Goal: Obtain resource: Obtain resource

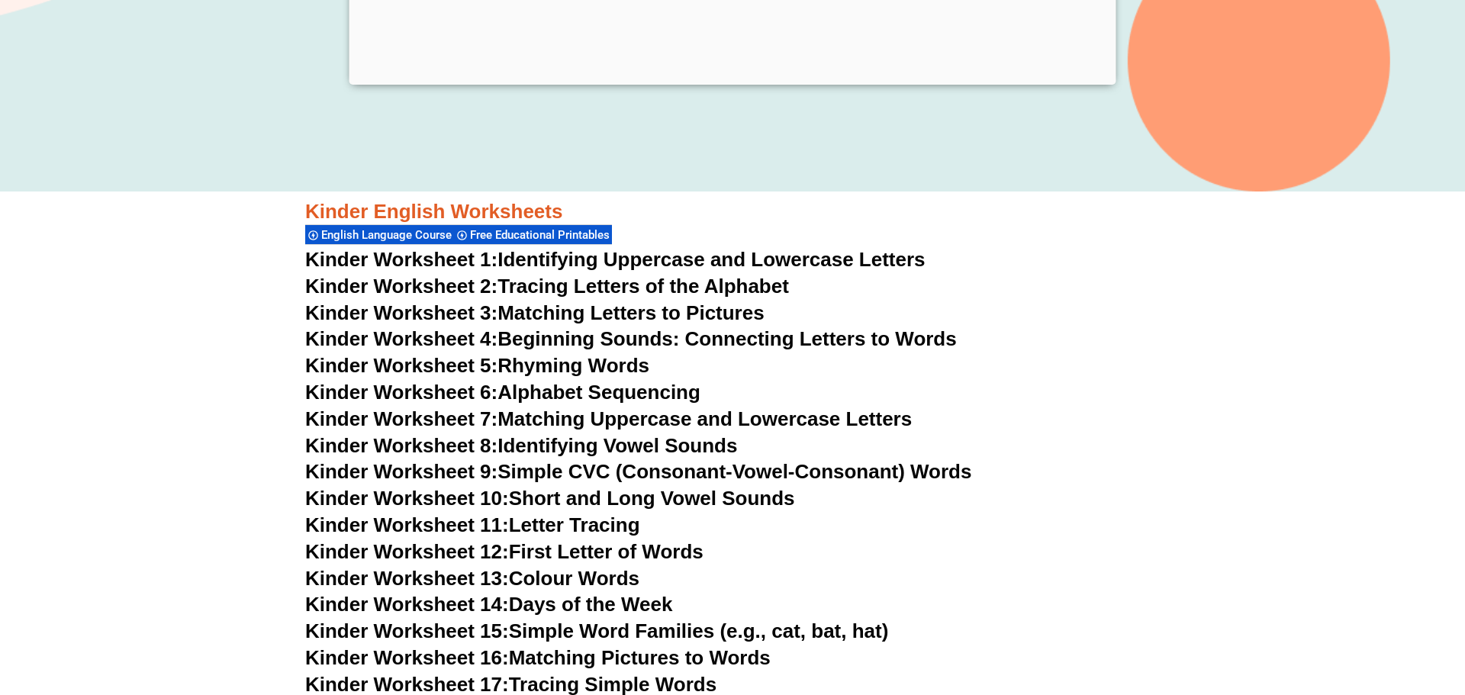
scroll to position [515, 0]
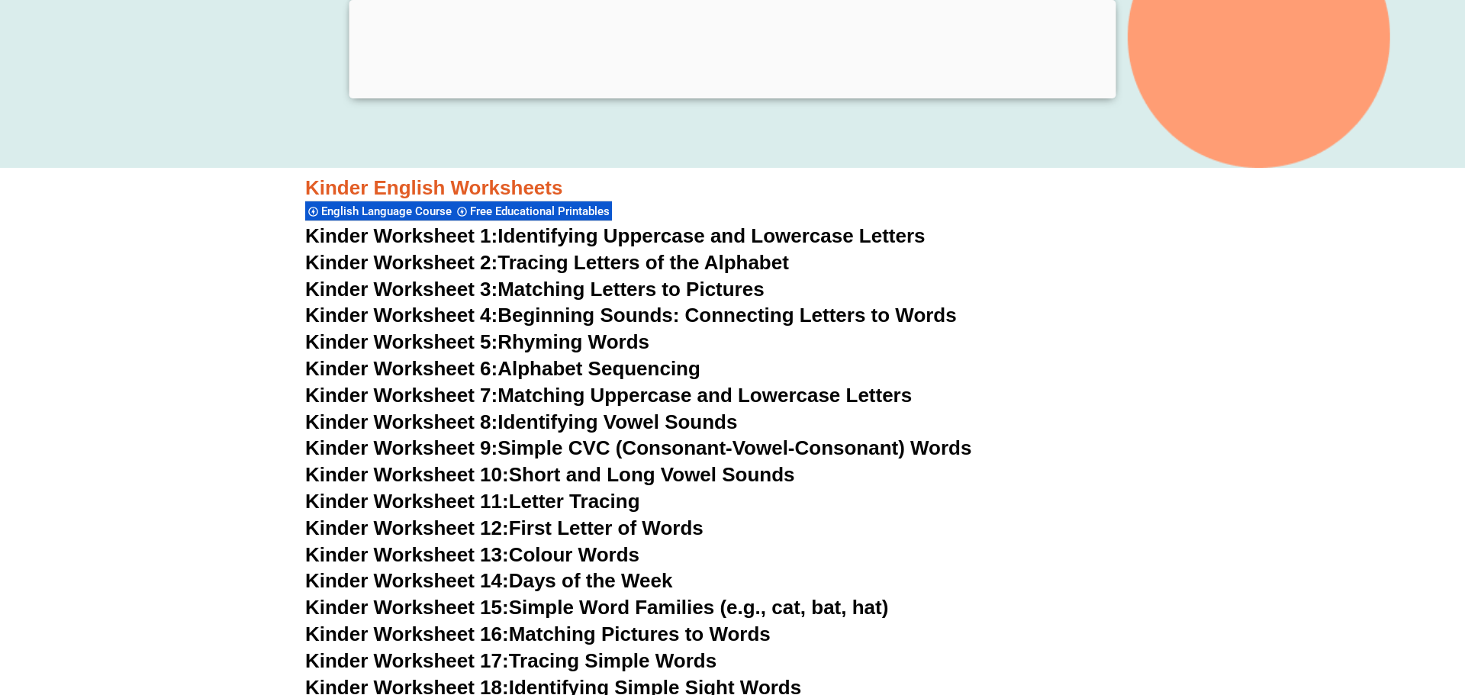
click at [553, 242] on link "Kinder Worksheet 1: Identifying Uppercase and Lowercase Letters" at bounding box center [615, 235] width 620 height 23
click at [400, 262] on span "Kinder Worksheet 2:" at bounding box center [401, 262] width 192 height 23
click at [432, 555] on span "Kinder Worksheet 13:" at bounding box center [407, 554] width 204 height 23
